Goal: Information Seeking & Learning: Learn about a topic

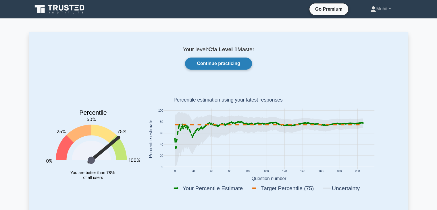
click at [219, 63] on link "Continue practicing" at bounding box center [218, 63] width 67 height 12
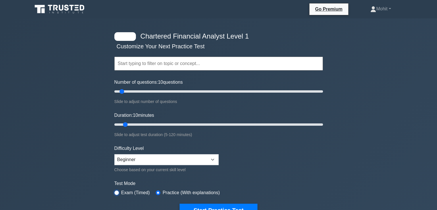
click at [117, 190] on input "radio" at bounding box center [116, 192] width 5 height 5
radio input "true"
click at [151, 159] on select "Beginner Intermediate Expert" at bounding box center [166, 159] width 104 height 11
select select "intermediate"
click at [114, 154] on select "Beginner Intermediate Expert" at bounding box center [166, 159] width 104 height 11
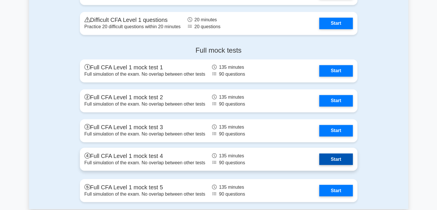
scroll to position [952, 0]
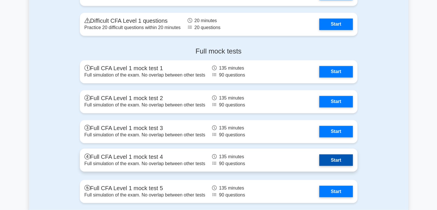
click at [326, 155] on link "Start" at bounding box center [335, 159] width 33 height 11
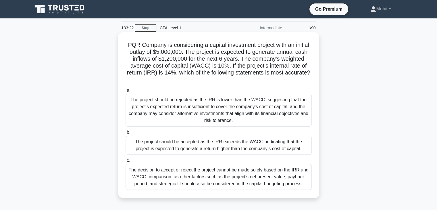
click at [190, 144] on div "The project should be accepted as the IRR exceeds the WACC, indicating that the…" at bounding box center [218, 144] width 186 height 19
click at [125, 134] on input "b. The project should be accepted as the IRR exceeds the WACC, indicating that …" at bounding box center [125, 132] width 0 height 4
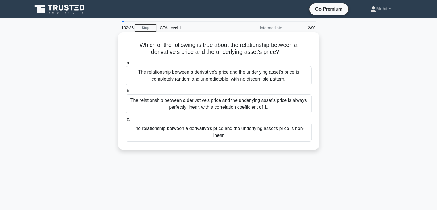
click at [194, 129] on div "The relationship between a derivative's price and the underlying asset's price …" at bounding box center [218, 131] width 186 height 19
click at [125, 121] on input "c. The relationship between a derivative's price and the underlying asset's pri…" at bounding box center [125, 119] width 0 height 4
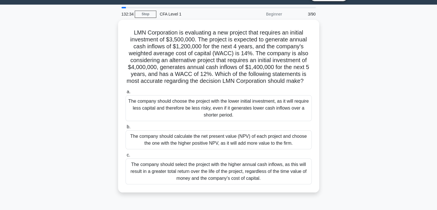
scroll to position [15, 0]
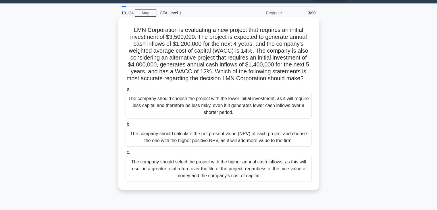
click at [201, 144] on div "The company should calculate the net present value (NPV) of each project and ch…" at bounding box center [218, 136] width 186 height 19
click at [125, 126] on input "b. The company should calculate the net present value (NPV) of each project and…" at bounding box center [125, 124] width 0 height 4
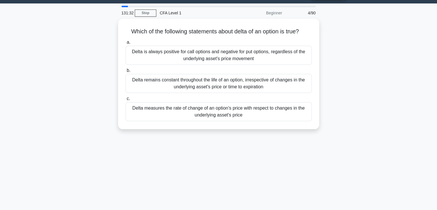
scroll to position [0, 0]
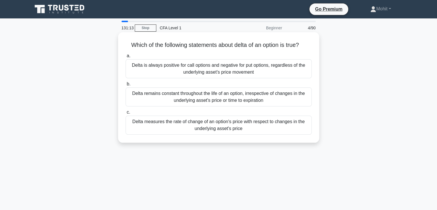
click at [205, 126] on div "Delta measures the rate of change of an option's price with respect to changes …" at bounding box center [218, 124] width 186 height 19
click at [125, 114] on input "c. Delta measures the rate of change of an option's price with respect to chang…" at bounding box center [125, 112] width 0 height 4
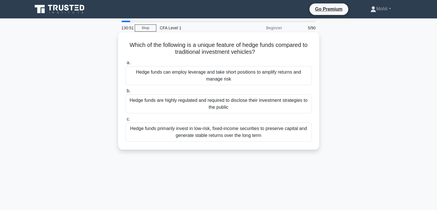
click at [211, 78] on div "Hedge funds can employ leverage and take short positions to amplify returns and…" at bounding box center [218, 75] width 186 height 19
click at [125, 65] on input "a. Hedge funds can employ leverage and take short positions to amplify returns …" at bounding box center [125, 63] width 0 height 4
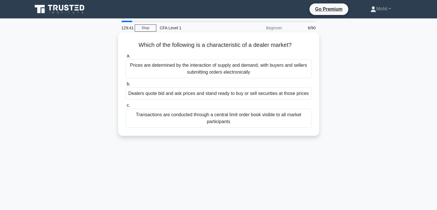
click at [216, 96] on div "Dealers quote bid and ask prices and stand ready to buy or sell securities at t…" at bounding box center [218, 93] width 186 height 12
click at [125, 86] on input "b. Dealers quote bid and ask prices and stand ready to buy or sell securities a…" at bounding box center [125, 84] width 0 height 4
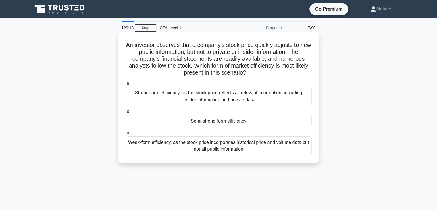
click at [208, 121] on div "Semi-strong form efficiency" at bounding box center [218, 121] width 186 height 12
click at [125, 113] on input "b. Semi-strong form efficiency" at bounding box center [125, 112] width 0 height 4
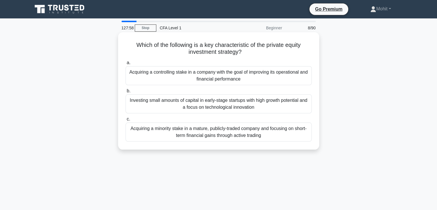
click at [192, 71] on div "Acquiring a controlling stake in a company with the goal of improving its opera…" at bounding box center [218, 75] width 186 height 19
click at [125, 65] on input "a. Acquiring a controlling stake in a company with the goal of improving its op…" at bounding box center [125, 63] width 0 height 4
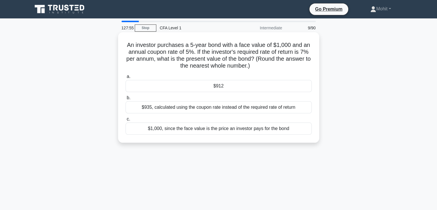
click at [193, 84] on div "$912" at bounding box center [218, 86] width 186 height 12
click at [125, 78] on input "a. $912" at bounding box center [125, 77] width 0 height 4
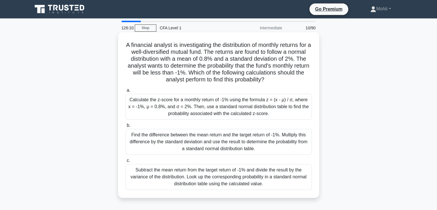
click at [196, 108] on div "Calculate the z-score for a monthly return of -1% using the formula z = (x - μ)…" at bounding box center [218, 107] width 186 height 26
click at [125, 92] on input "a. Calculate the z-score for a monthly return of -1% using the formula z = (x -…" at bounding box center [125, 90] width 0 height 4
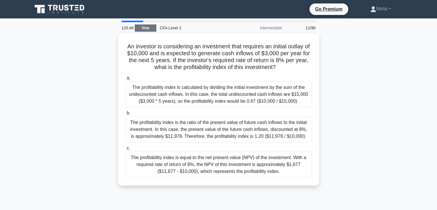
click at [144, 31] on link "Stop" at bounding box center [146, 27] width 22 height 7
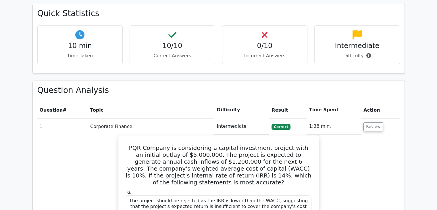
scroll to position [326, 0]
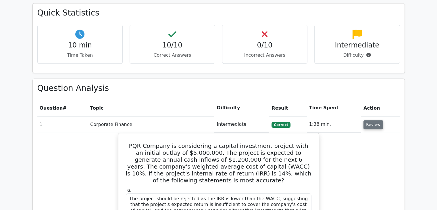
click at [364, 120] on button "Review" at bounding box center [373, 124] width 20 height 9
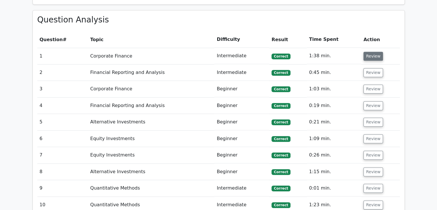
scroll to position [394, 0]
click at [366, 52] on button "Review" at bounding box center [373, 56] width 20 height 9
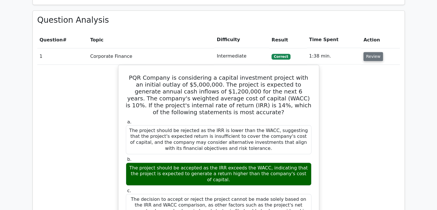
click at [366, 52] on button "Review" at bounding box center [373, 56] width 20 height 9
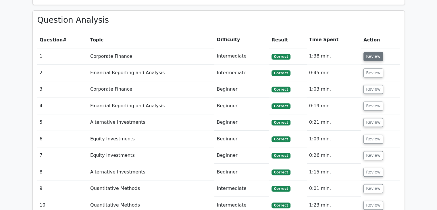
click at [366, 52] on button "Review" at bounding box center [373, 56] width 20 height 9
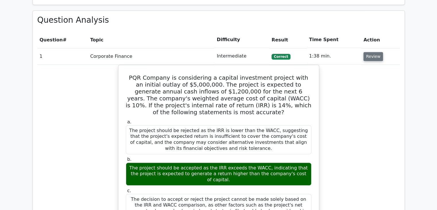
click at [366, 52] on button "Review" at bounding box center [373, 56] width 20 height 9
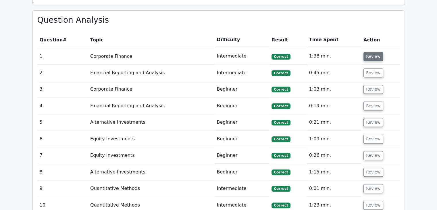
click at [366, 52] on button "Review" at bounding box center [373, 56] width 20 height 9
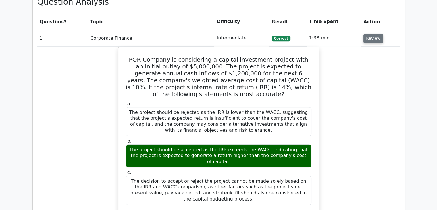
scroll to position [412, 0]
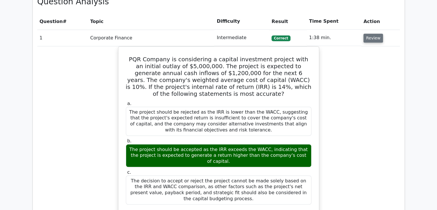
click at [367, 34] on button "Review" at bounding box center [373, 38] width 20 height 9
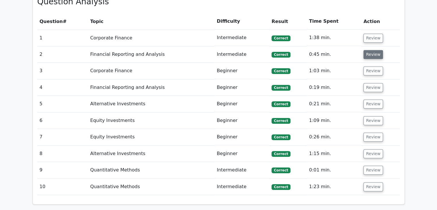
click at [370, 50] on button "Review" at bounding box center [373, 54] width 20 height 9
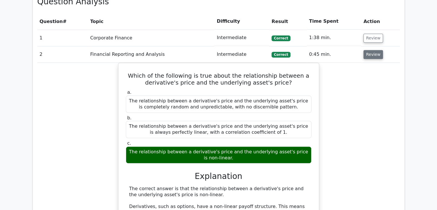
click at [370, 50] on button "Review" at bounding box center [373, 54] width 20 height 9
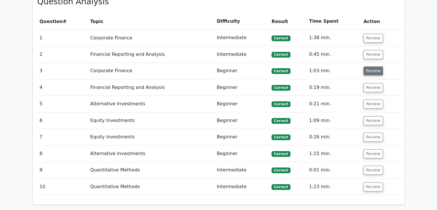
click at [367, 66] on button "Review" at bounding box center [373, 70] width 20 height 9
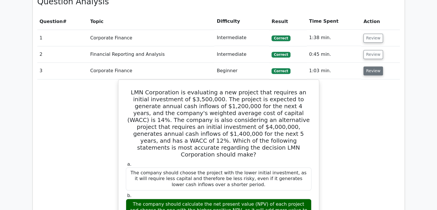
click at [367, 66] on button "Review" at bounding box center [373, 70] width 20 height 9
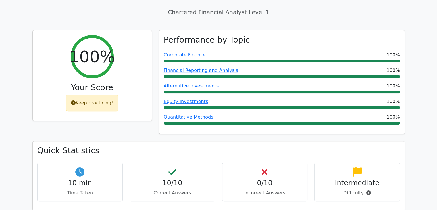
scroll to position [189, 0]
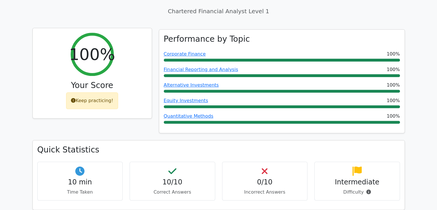
click at [87, 92] on div "Keep practicing!" at bounding box center [92, 100] width 52 height 17
click at [86, 92] on div "Keep practicing!" at bounding box center [92, 100] width 52 height 17
drag, startPoint x: 86, startPoint y: 82, endPoint x: 73, endPoint y: 80, distance: 12.7
click at [73, 92] on div "Keep practicing!" at bounding box center [92, 100] width 52 height 17
click at [73, 98] on icon at bounding box center [73, 100] width 5 height 5
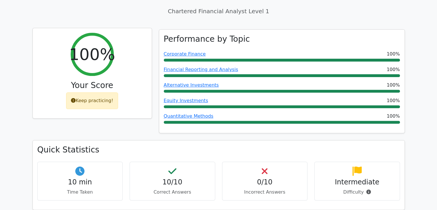
click at [73, 98] on icon at bounding box center [73, 100] width 5 height 5
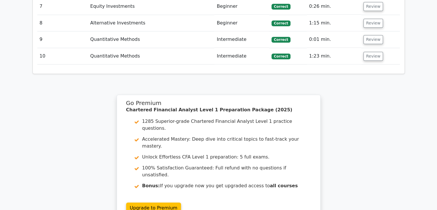
scroll to position [627, 0]
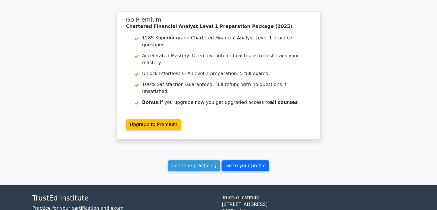
click at [235, 160] on link "Go to your profile" at bounding box center [245, 165] width 48 height 11
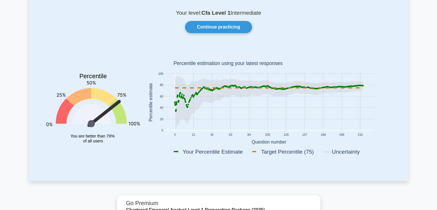
scroll to position [37, 0]
